Goal: Task Accomplishment & Management: Use online tool/utility

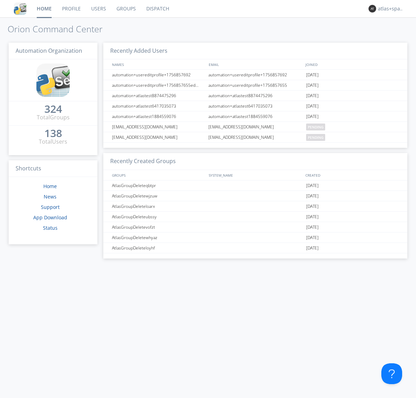
click at [157, 9] on link "Dispatch" at bounding box center [157, 8] width 33 height 17
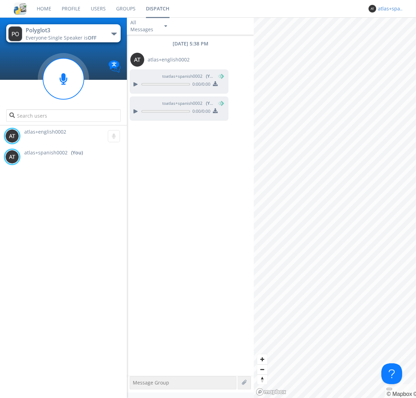
click at [389, 9] on div "atlas+spanish0002" at bounding box center [391, 8] width 26 height 7
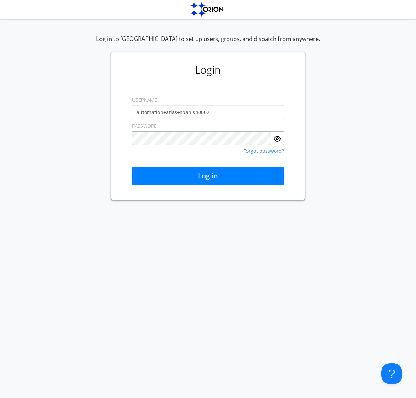
type input "automation+atlas+spanish0002"
click at [208, 176] on button "Log in" at bounding box center [208, 175] width 152 height 17
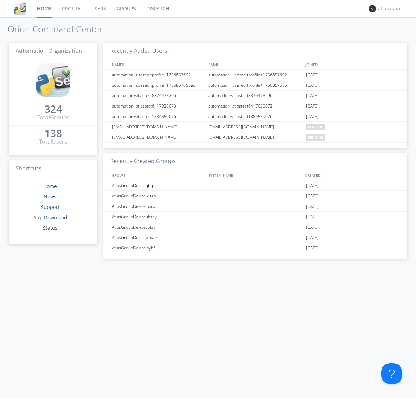
click at [157, 9] on link "Dispatch" at bounding box center [157, 8] width 33 height 17
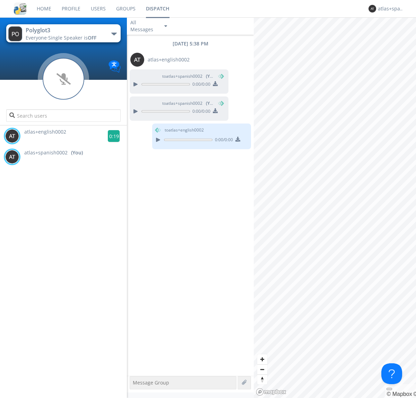
click at [111, 136] on g at bounding box center [114, 136] width 12 height 12
